Goal: Task Accomplishment & Management: Complete application form

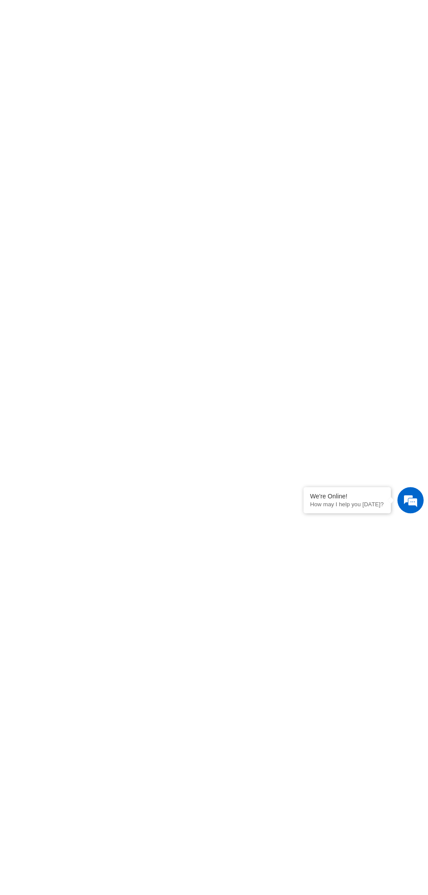
scroll to position [265, 0]
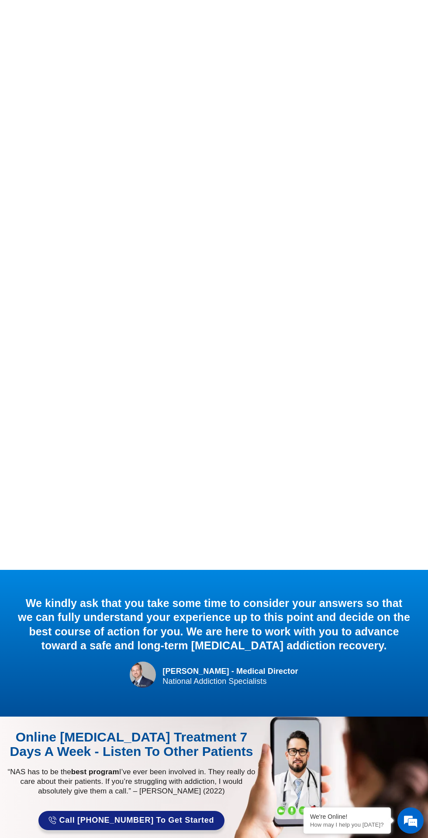
scroll to position [420, 0]
